Goal: Complete application form: Complete application form

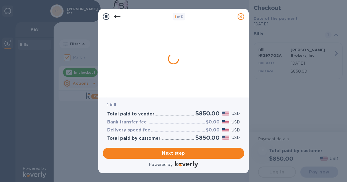
checkbox input "false"
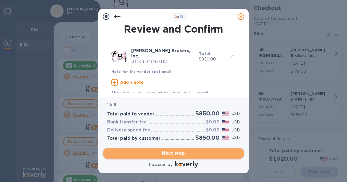
drag, startPoint x: 0, startPoint y: 0, endPoint x: 153, endPoint y: 153, distance: 216.0
click at [153, 153] on span "Next step" at bounding box center [173, 153] width 133 height 7
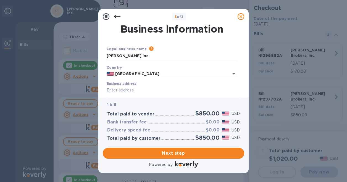
click at [139, 89] on input "Business address" at bounding box center [172, 90] width 130 height 8
type input "[STREET_ADDRESS][PERSON_NAME]"
type input "[GEOGRAPHIC_DATA]"
type input "CA"
type input "90069"
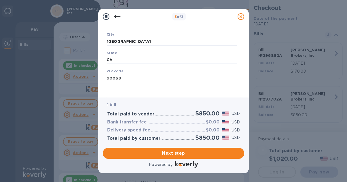
scroll to position [88, 0]
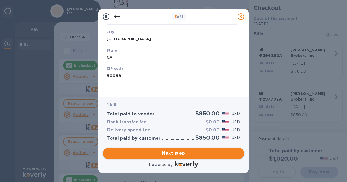
click at [193, 151] on span "Next step" at bounding box center [173, 153] width 133 height 7
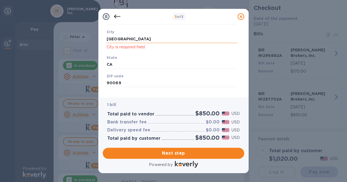
click at [165, 35] on input "[GEOGRAPHIC_DATA]" at bounding box center [172, 39] width 130 height 8
type input "[GEOGRAPHIC_DATA]"
click button "Save" at bounding box center [0, 0] width 0 height 0
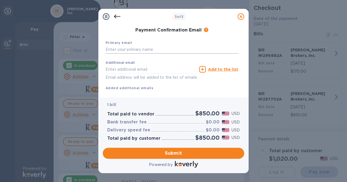
click at [154, 49] on input "text" at bounding box center [172, 50] width 133 height 8
type input "[PERSON_NAME][EMAIL_ADDRESS][DOMAIN_NAME]"
type input "[PERSON_NAME]"
type input "3108410177"
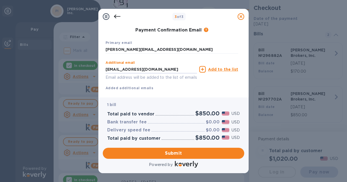
drag, startPoint x: 158, startPoint y: 68, endPoint x: 101, endPoint y: 71, distance: 57.5
click at [101, 71] on div "Payment Contact Information First name [PERSON_NAME] Last name [PERSON_NAME] Ph…" at bounding box center [173, 60] width 150 height 73
type input "[EMAIL_ADDRESS][DOMAIN_NAME]"
click button "Submit" at bounding box center [0, 0] width 0 height 0
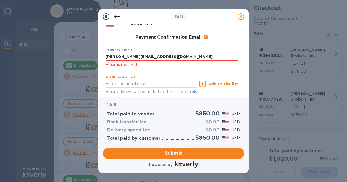
scroll to position [95, 0]
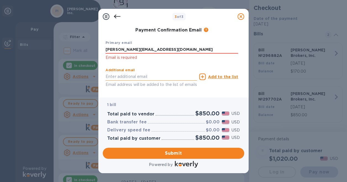
click at [134, 75] on input "text" at bounding box center [151, 77] width 91 height 8
type input "[EMAIL_ADDRESS][DOMAIN_NAME]"
click button "Submit" at bounding box center [0, 0] width 0 height 0
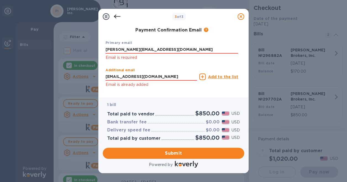
click button "Submit" at bounding box center [0, 0] width 0 height 0
click at [161, 155] on span "Submit" at bounding box center [173, 153] width 133 height 7
click at [182, 48] on input "[PERSON_NAME][EMAIL_ADDRESS][DOMAIN_NAME]" at bounding box center [172, 50] width 133 height 8
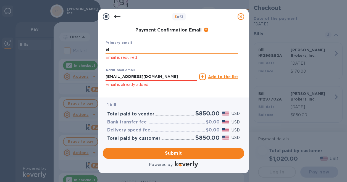
type input "e"
type input "[EMAIL_ADDRESS][DOMAIN_NAME]"
click button "Submit" at bounding box center [0, 0] width 0 height 0
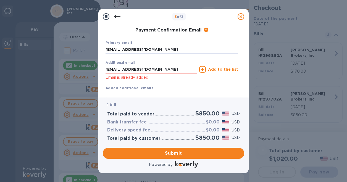
click button "Submit" at bounding box center [0, 0] width 0 height 0
click at [174, 73] on input "[EMAIL_ADDRESS][DOMAIN_NAME]" at bounding box center [151, 69] width 91 height 8
click button "Submit" at bounding box center [0, 0] width 0 height 0
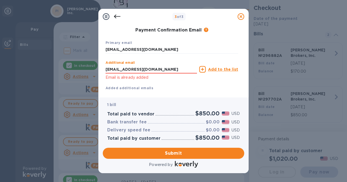
type input "[EMAIL_ADDRESS][DOMAIN_NAME]"
drag, startPoint x: 175, startPoint y: 80, endPoint x: 173, endPoint y: 110, distance: 30.2
click at [175, 81] on p "Email is already added" at bounding box center [151, 77] width 91 height 6
click at [172, 153] on span "Submit" at bounding box center [173, 153] width 133 height 7
click at [103, 148] on button "Submit" at bounding box center [173, 153] width 141 height 11
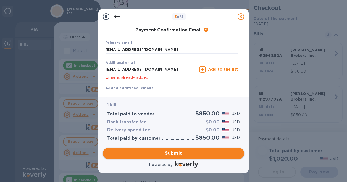
click at [103, 148] on button "Submit" at bounding box center [173, 153] width 141 height 11
click at [186, 73] on input "[EMAIL_ADDRESS][DOMAIN_NAME]" at bounding box center [151, 69] width 91 height 8
click button "Submit" at bounding box center [0, 0] width 0 height 0
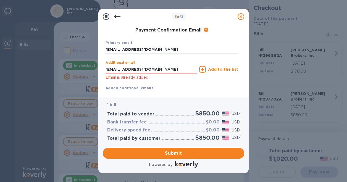
click button "Submit" at bounding box center [0, 0] width 0 height 0
type input "[EMAIL_ADDRESS][DOMAIN_NAME]"
click button "Submit" at bounding box center [0, 0] width 0 height 0
click at [155, 155] on span "Submit" at bounding box center [173, 153] width 133 height 7
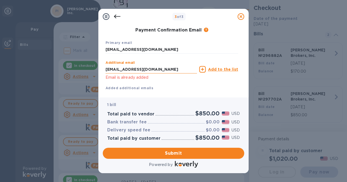
click at [181, 65] on input "[EMAIL_ADDRESS][DOMAIN_NAME]" at bounding box center [151, 69] width 91 height 8
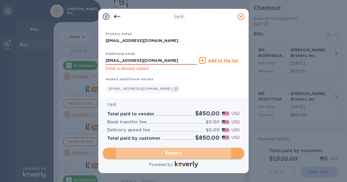
click at [159, 154] on span "Submit" at bounding box center [173, 153] width 133 height 7
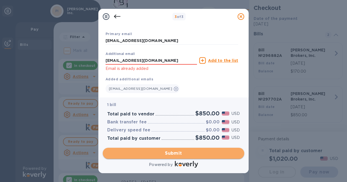
click at [159, 154] on span "Submit" at bounding box center [173, 153] width 133 height 7
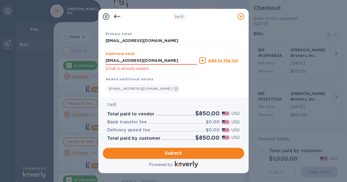
drag, startPoint x: 178, startPoint y: 59, endPoint x: 104, endPoint y: 57, distance: 74.0
click at [104, 57] on div "Payment Contact Information First name [PERSON_NAME] First name is a required f…" at bounding box center [173, 58] width 141 height 69
click at [119, 70] on p "Email is already added" at bounding box center [151, 68] width 91 height 6
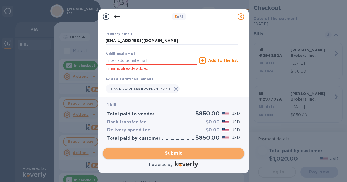
click at [149, 154] on span "Submit" at bounding box center [173, 153] width 133 height 7
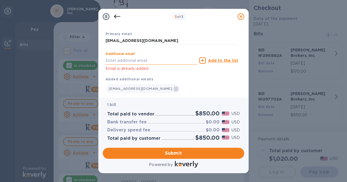
click at [135, 59] on input "text" at bounding box center [151, 60] width 91 height 8
type input "[EMAIL_ADDRESS][DOMAIN_NAME]"
click button "Submit" at bounding box center [0, 0] width 0 height 0
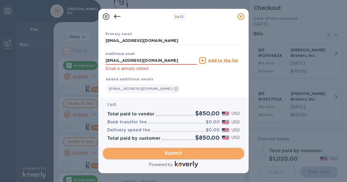
click at [121, 152] on span "Submit" at bounding box center [173, 153] width 133 height 7
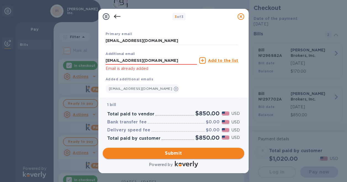
click at [121, 152] on span "Submit" at bounding box center [173, 153] width 133 height 7
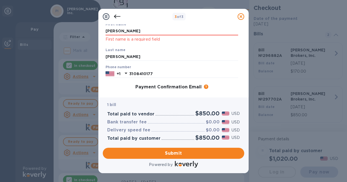
scroll to position [0, 0]
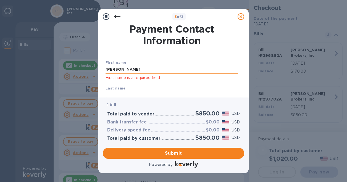
click at [137, 72] on input "[PERSON_NAME]" at bounding box center [172, 69] width 133 height 8
click button "Submit" at bounding box center [0, 0] width 0 height 0
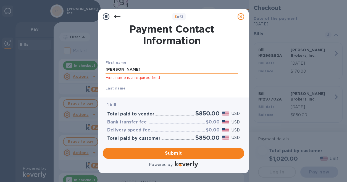
click button "Submit" at bounding box center [0, 0] width 0 height 0
type input "[PERSON_NAME]"
click button "Submit" at bounding box center [0, 0] width 0 height 0
